Goal: Information Seeking & Learning: Learn about a topic

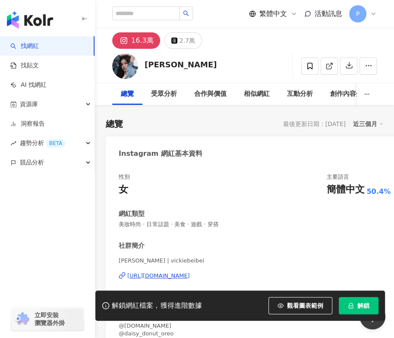
click at [182, 281] on div "VICKIE BEIBEI | vickiebeibei https://www.instagram.com/vickiebeibei/" at bounding box center [255, 282] width 272 height 51
click at [181, 274] on div "https://www.instagram.com/vickiebeibei/" at bounding box center [158, 276] width 63 height 8
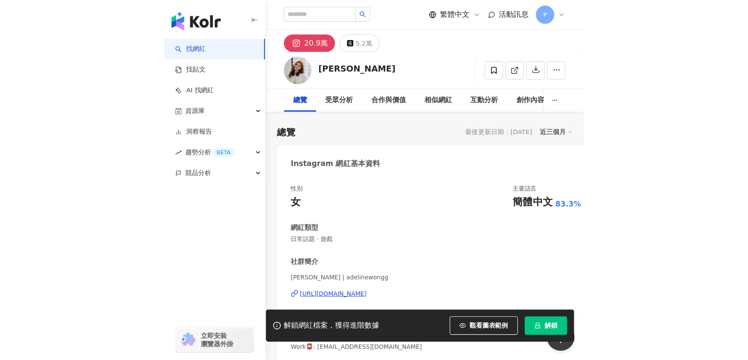
scroll to position [39, 0]
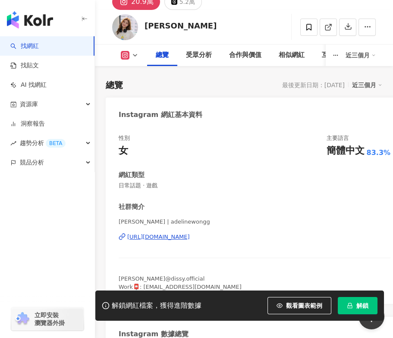
click at [190, 238] on div "https://www.instagram.com/adelinewongg/" at bounding box center [158, 237] width 63 height 8
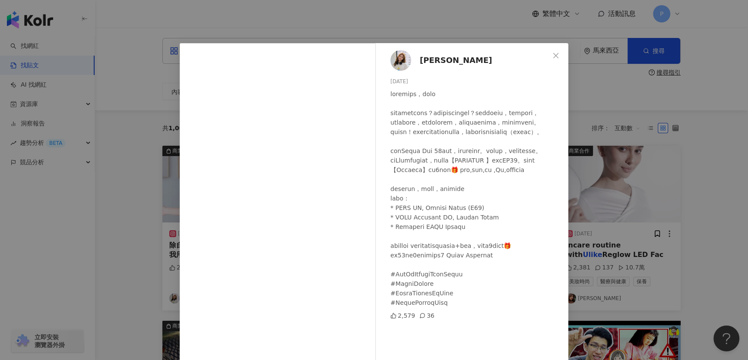
click at [573, 29] on div "Adeline Wong Yin Peng 2024/7/26 2,579 36 查看原始貼文" at bounding box center [374, 180] width 748 height 360
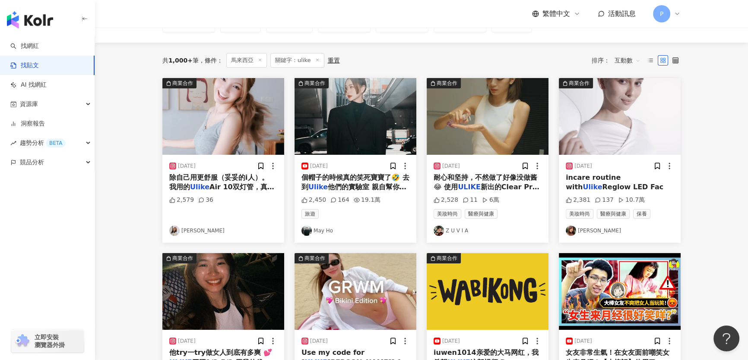
scroll to position [78, 0]
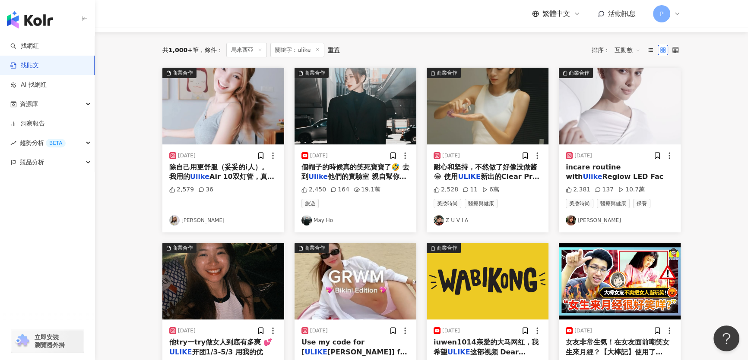
click at [480, 115] on img at bounding box center [488, 106] width 122 height 77
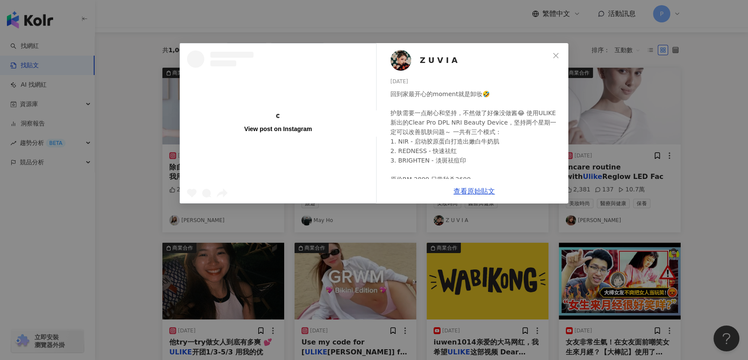
click at [401, 66] on img at bounding box center [400, 60] width 21 height 21
click at [651, 65] on div "View post on Instagram Z U V I A 2024/12/12 回到家最开心的moment就是卸妆🤣 护肤需要一点耐心和坚持，不然做了…" at bounding box center [374, 180] width 748 height 360
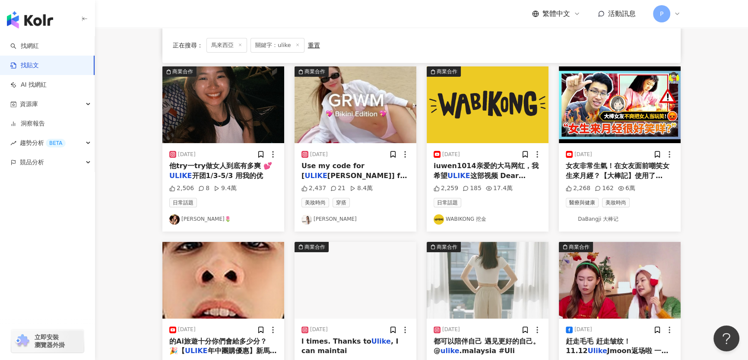
scroll to position [235, 0]
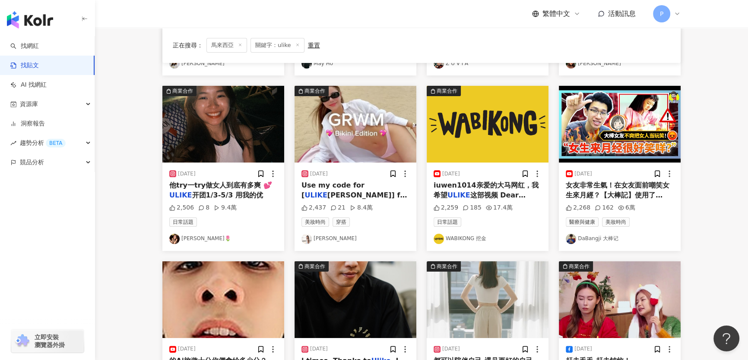
click at [237, 139] on img at bounding box center [223, 124] width 122 height 77
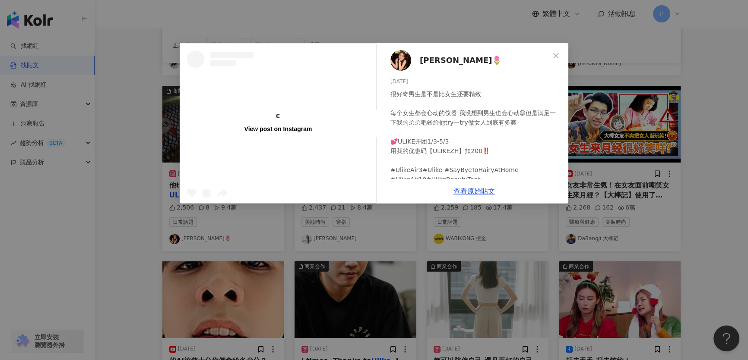
click at [396, 61] on img at bounding box center [400, 60] width 21 height 21
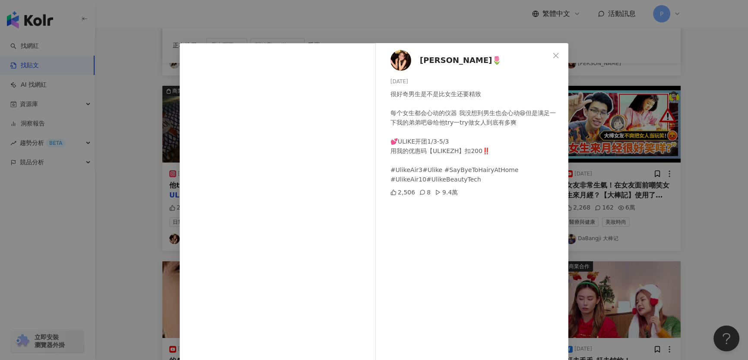
click at [630, 90] on div "Zhi Xin 欣🌷 2025/3/1 很好奇男生是不是比女生还要精致 每个女生都会心动的仪器 我没想到男生也会心动😆但是满足一下我的弟弟吧😆给他try一tr…" at bounding box center [374, 180] width 748 height 360
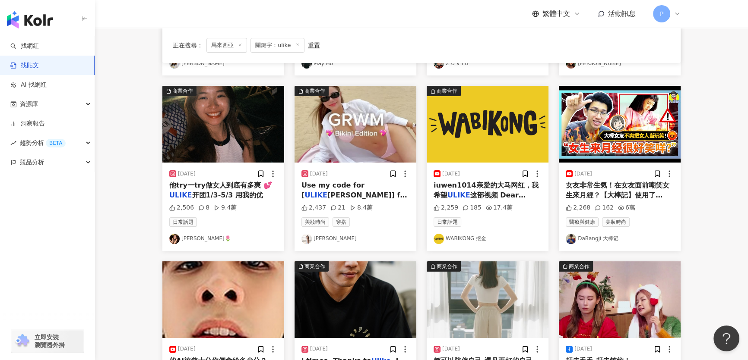
click at [590, 98] on img at bounding box center [620, 124] width 122 height 77
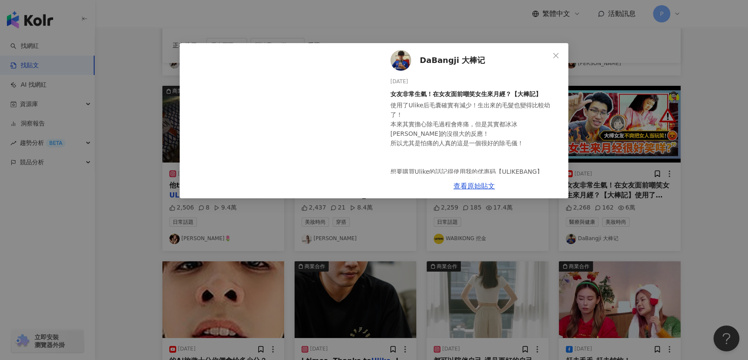
click at [398, 60] on img at bounding box center [400, 60] width 21 height 21
click at [704, 122] on div "DaBangji 大棒记 2023/9/6 女友非常生氣！在女友面前嘲笑女生來月經？【大棒記】 使用了Ulike后毛囊確實有減少！生出來的毛髮也變得比較幼了！…" at bounding box center [374, 180] width 748 height 360
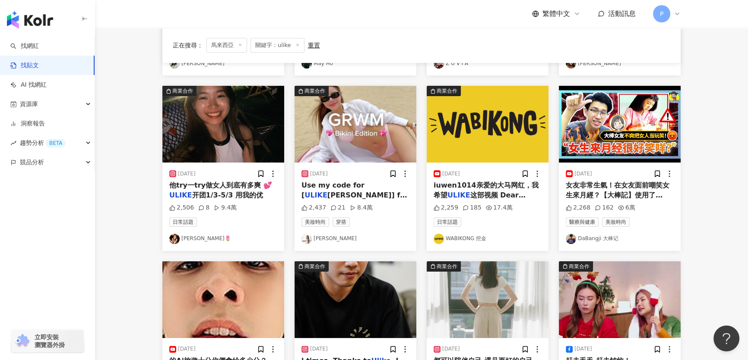
click at [519, 139] on img at bounding box center [488, 124] width 122 height 77
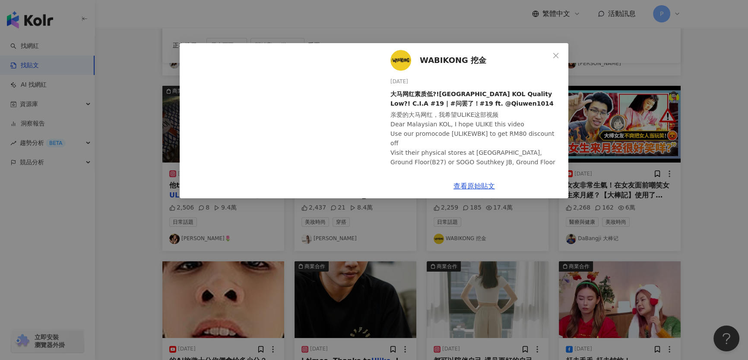
click at [607, 146] on div "WABIKONG 挖金 2024/5/24 大马网红素质低?!Malaysia KOL Quality Low?! C.I.A #19 | #问罢了！#19 …" at bounding box center [374, 180] width 748 height 360
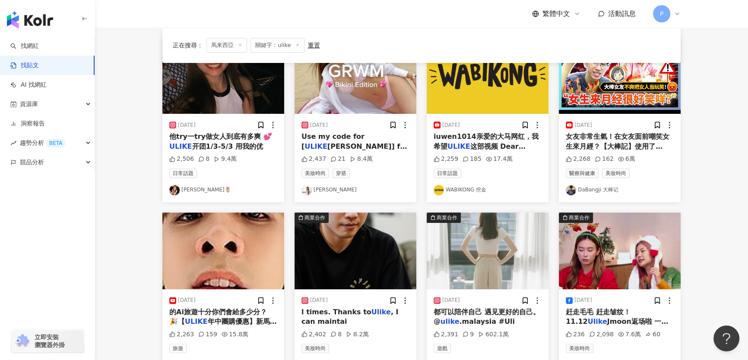
scroll to position [275, 0]
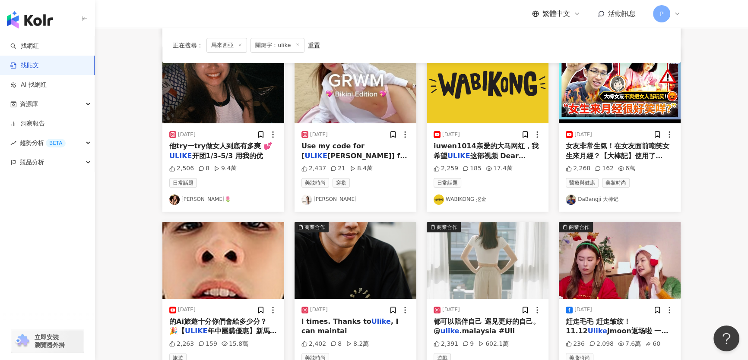
click at [468, 111] on img at bounding box center [488, 85] width 122 height 77
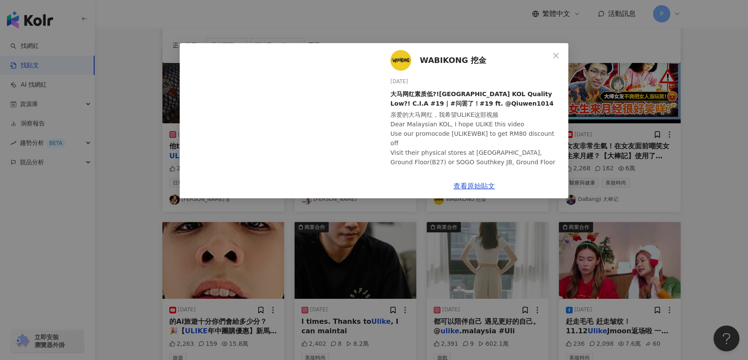
click at [396, 57] on img at bounding box center [400, 60] width 21 height 21
click at [392, 248] on div "WABIKONG 挖金 2024/5/24 大马网红素质低?!Malaysia KOL Quality Low?! C.I.A #19 | #问罢了！#19 …" at bounding box center [374, 180] width 748 height 360
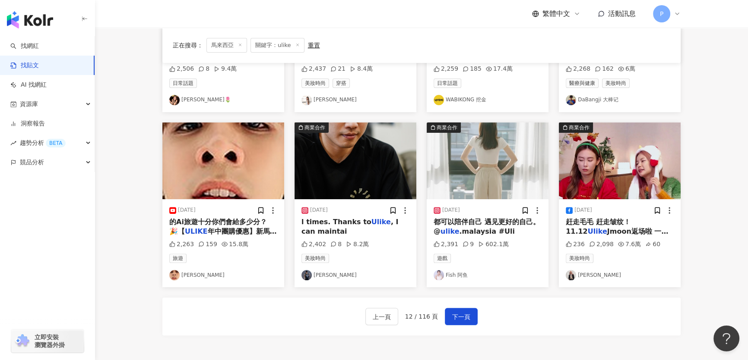
scroll to position [392, 0]
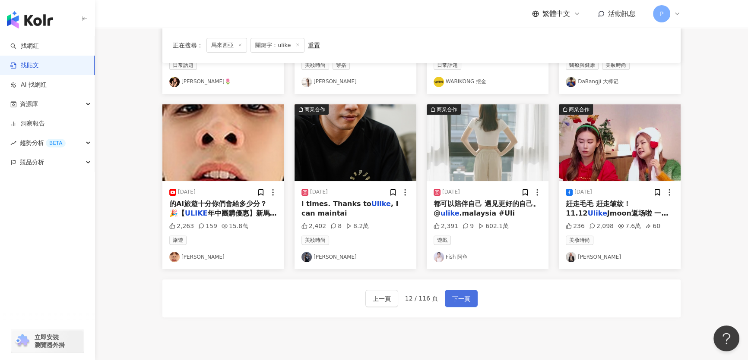
click at [457, 306] on button "下一頁" at bounding box center [461, 298] width 33 height 17
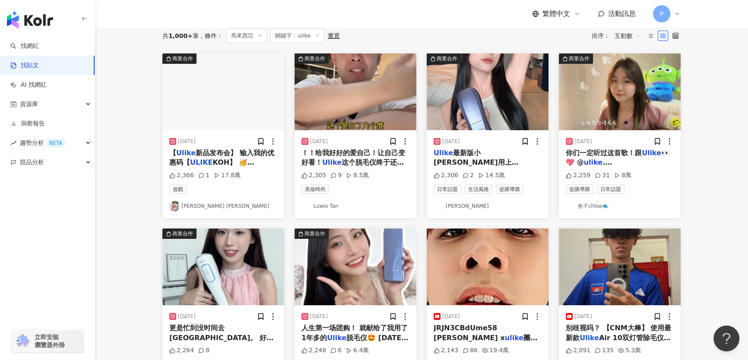
scroll to position [78, 0]
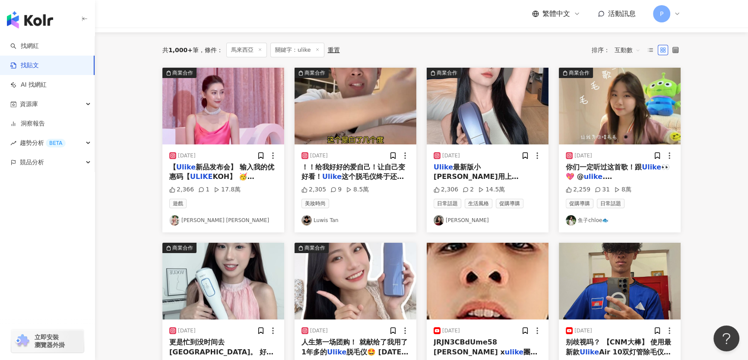
click at [635, 91] on img at bounding box center [620, 106] width 122 height 77
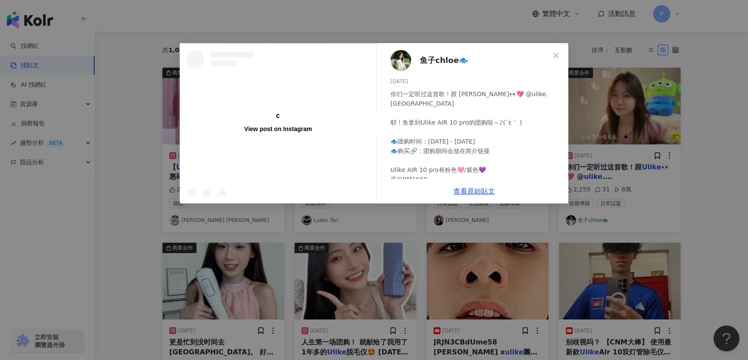
click at [417, 59] on div "鱼子chloe🐟 2024/10/26 你们一定听过这首歌！跟 Ulike👀💖 @ulike.malaysia 耶！鱼拿到Ulike AIR 10 pro的团…" at bounding box center [474, 111] width 188 height 136
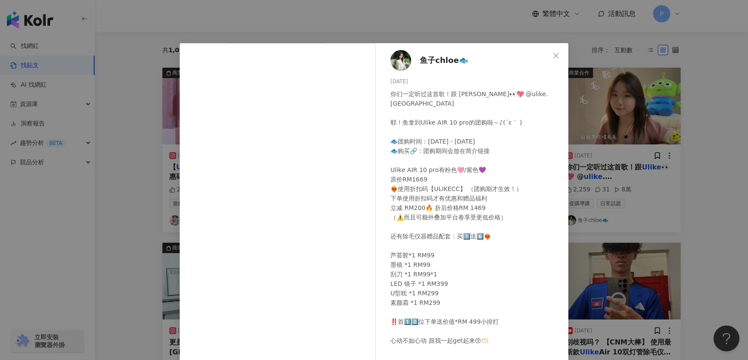
click at [396, 64] on img at bounding box center [400, 60] width 21 height 21
click at [630, 86] on div "鱼子chloe🐟 2024/10/26 你们一定听过这首歌！跟 Ulike👀💖 @ulike.malaysia 耶！鱼拿到Ulike AIR 10 pro的团…" at bounding box center [374, 180] width 748 height 360
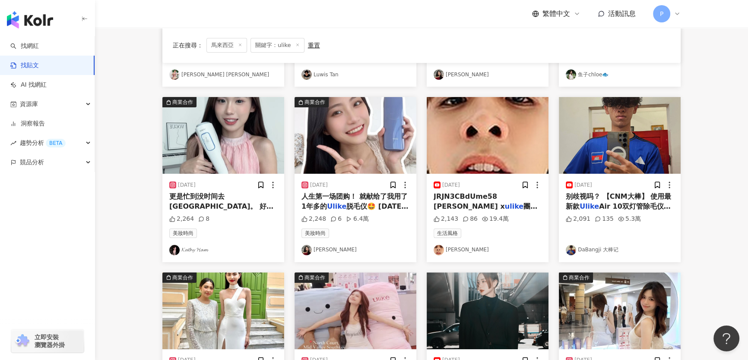
scroll to position [235, 0]
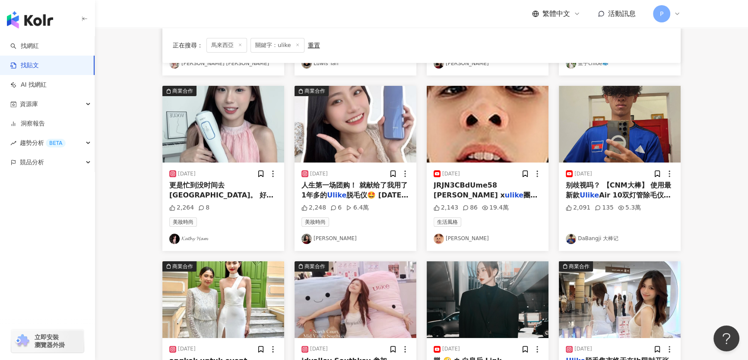
click at [208, 112] on img at bounding box center [223, 124] width 122 height 77
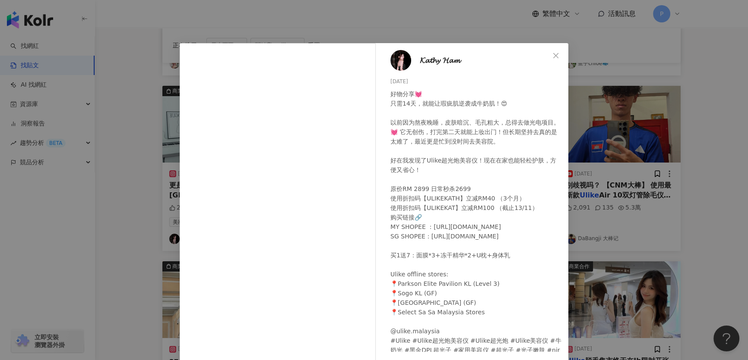
click at [392, 65] on img at bounding box center [400, 60] width 21 height 21
click at [641, 84] on div "𝓚𝓪𝓽𝓱𝔂 𝓗𝓪𝓶 2024/11/12 2,264 8 查看原始貼文" at bounding box center [374, 180] width 748 height 360
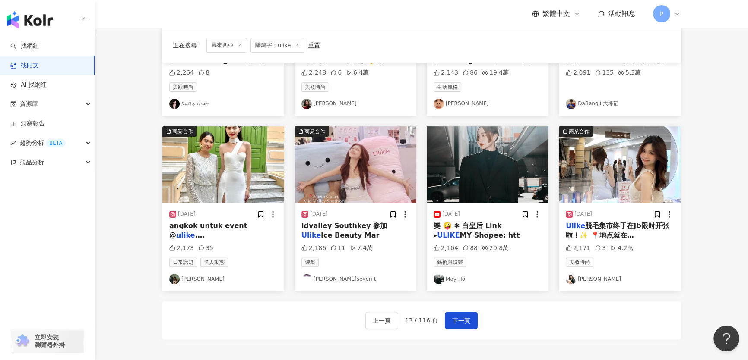
scroll to position [392, 0]
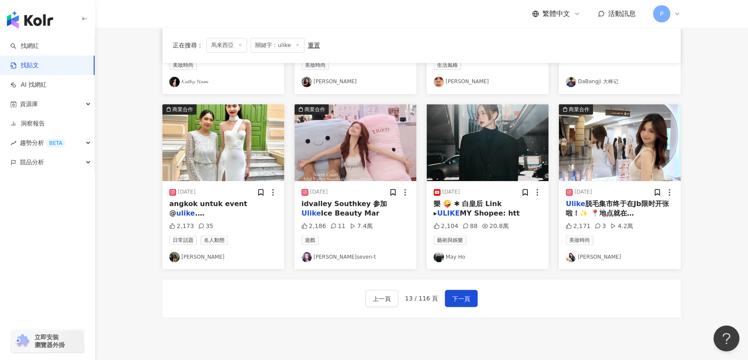
click at [230, 155] on img at bounding box center [223, 142] width 122 height 77
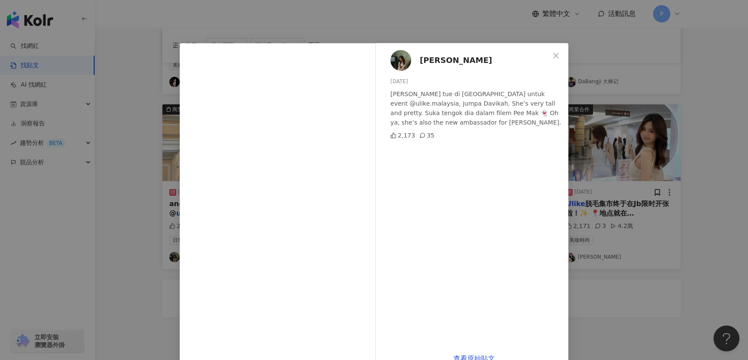
click at [688, 164] on div "Marsila Hassan 2024/3/6 Hari tue di Bangkok untuk event @ulike.malaysia, jumpa …" at bounding box center [374, 180] width 748 height 360
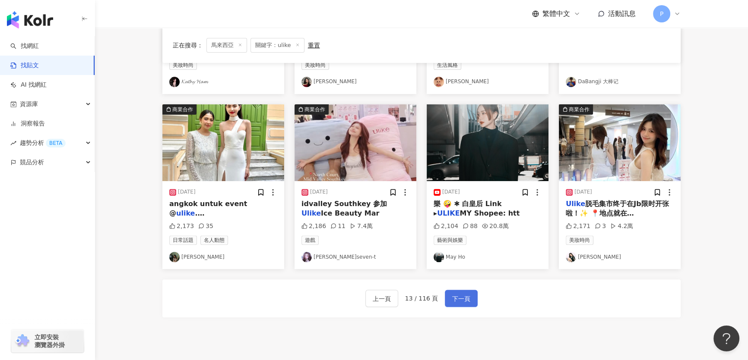
click at [461, 304] on button "下一頁" at bounding box center [461, 298] width 33 height 17
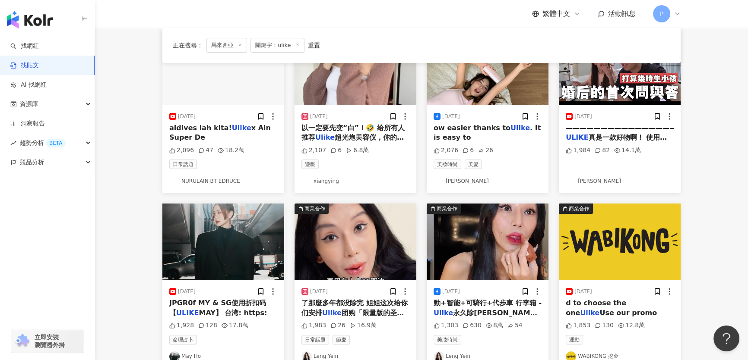
scroll to position [0, 0]
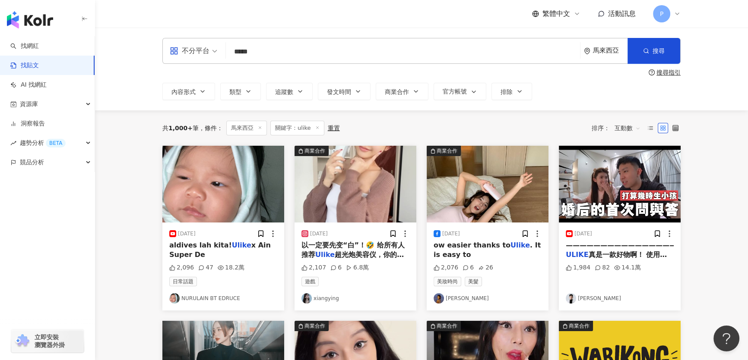
click at [384, 177] on img at bounding box center [355, 184] width 122 height 77
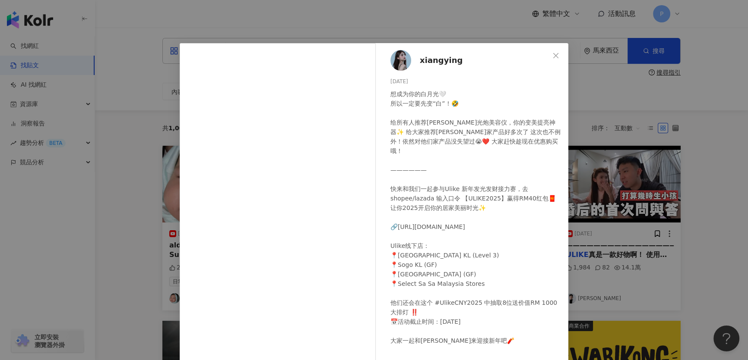
click at [395, 63] on img at bounding box center [400, 60] width 21 height 21
click at [659, 158] on div "xiangying 2025/1/10 想成为你的白月光🤍 所以一定要先变“白”！🤣 给所有人推荐Ulike超光炮美容仪，你的变美提亮神器✨ 给大家推荐Uli…" at bounding box center [374, 180] width 748 height 360
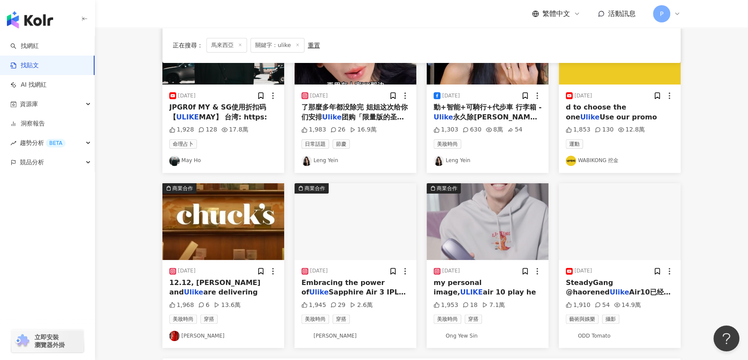
scroll to position [392, 0]
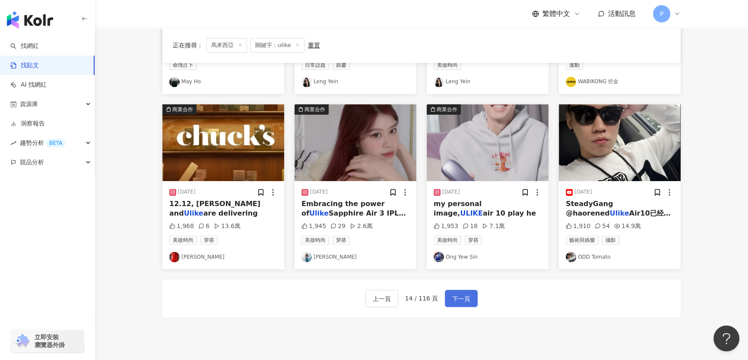
click at [463, 296] on span "下一頁" at bounding box center [461, 299] width 18 height 10
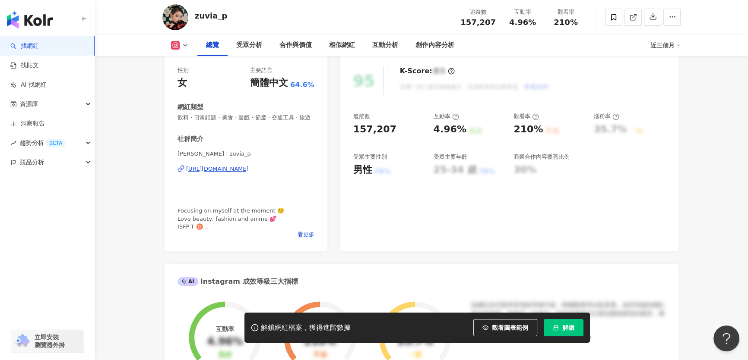
scroll to position [117, 0]
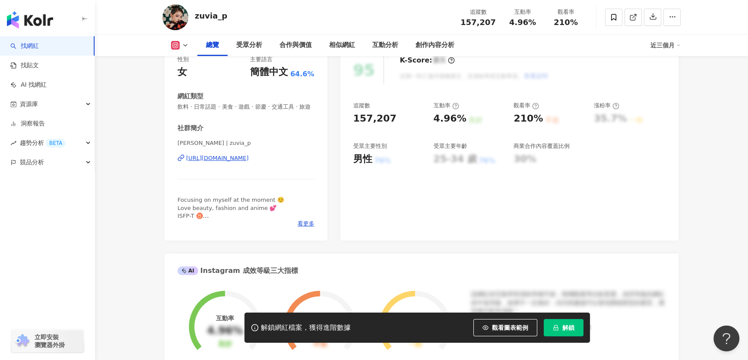
click at [212, 162] on div "https://www.instagram.com/zuvia_p/" at bounding box center [217, 159] width 63 height 8
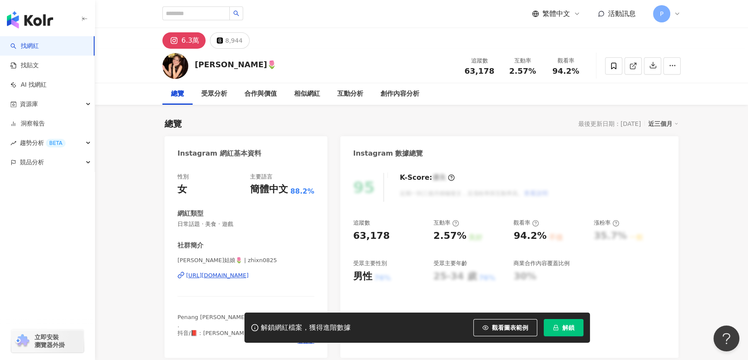
click at [262, 271] on div "阿欣姑娘🌷 | zhixn0825 https://www.instagram.com/zhixn0825/" at bounding box center [245, 282] width 137 height 51
click at [249, 276] on div "https://www.instagram.com/zhixn0825/" at bounding box center [217, 276] width 63 height 8
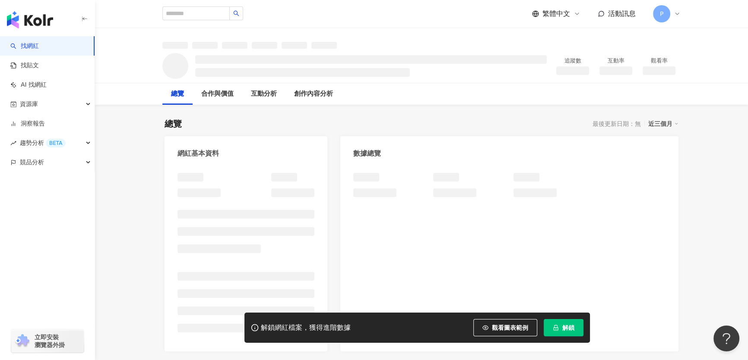
click at [332, 152] on div "網紅基本資料 數據總覽 成長趨勢分析 追蹤趨勢圖表" at bounding box center [421, 314] width 514 height 356
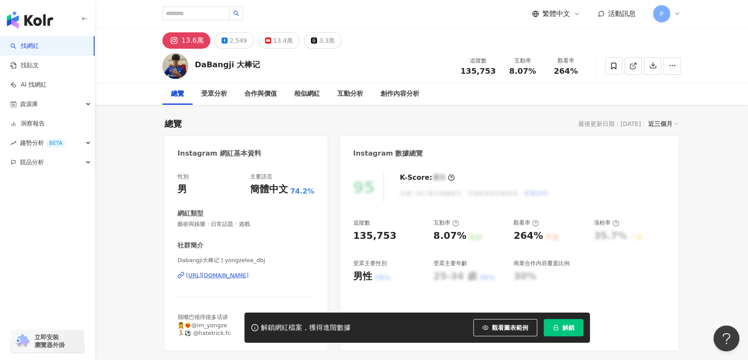
click at [249, 272] on div "[URL][DOMAIN_NAME]" at bounding box center [217, 276] width 63 height 8
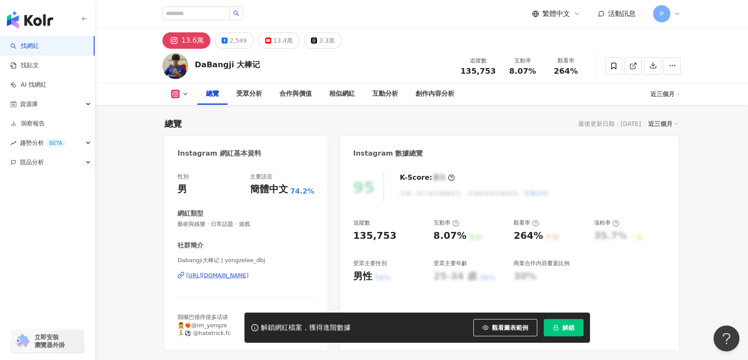
scroll to position [78, 0]
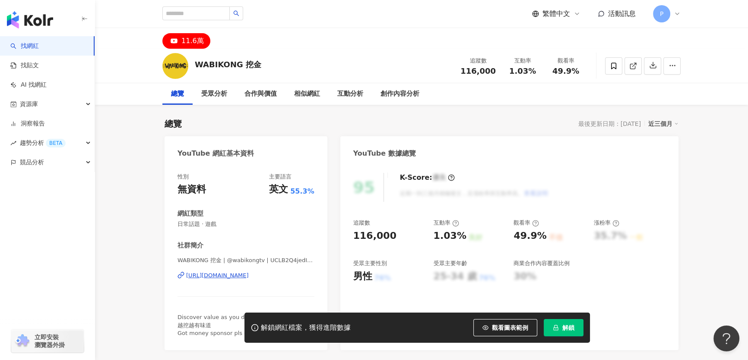
click at [249, 279] on div "[URL][DOMAIN_NAME]" at bounding box center [217, 276] width 63 height 8
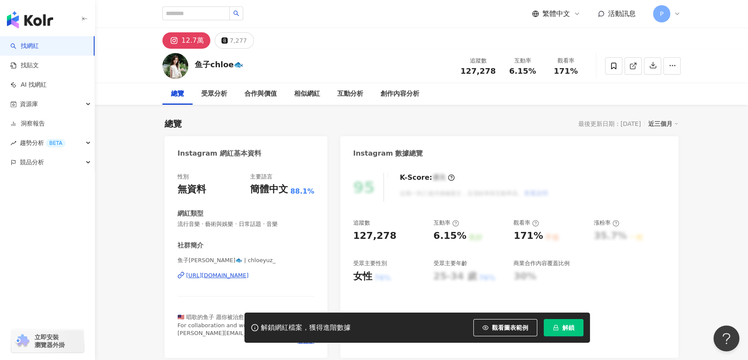
click at [249, 275] on div "https://www.instagram.com/chloeyuz_/" at bounding box center [217, 276] width 63 height 8
